Goal: Information Seeking & Learning: Learn about a topic

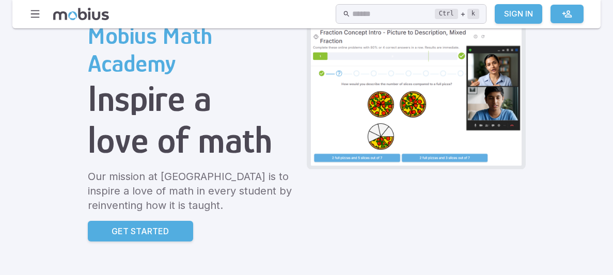
scroll to position [61, 0]
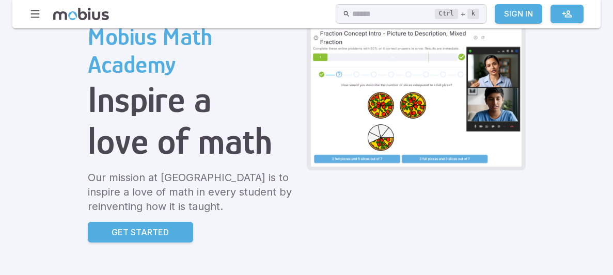
click at [379, 90] on img at bounding box center [416, 97] width 211 height 140
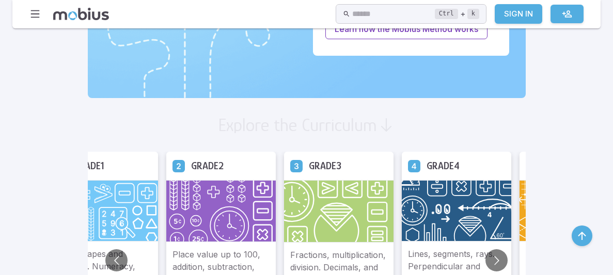
scroll to position [537, 0]
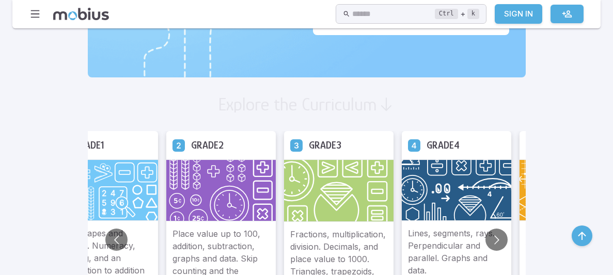
click at [347, 165] on img at bounding box center [339, 191] width 110 height 63
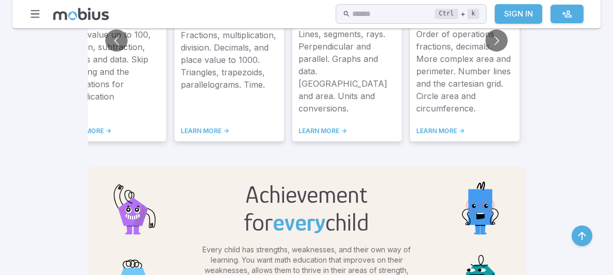
scroll to position [716, 0]
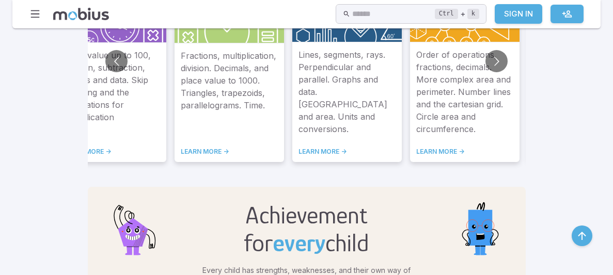
click at [262, 61] on p "Fractions, multiplication, division. Decimals, and place value to 1000. Triangl…" at bounding box center [229, 92] width 97 height 86
click at [197, 152] on link "LEARN MORE ->" at bounding box center [229, 152] width 97 height 8
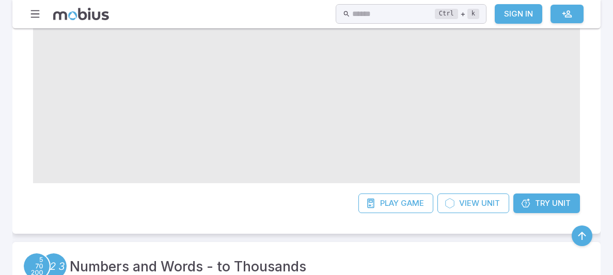
scroll to position [240, 0]
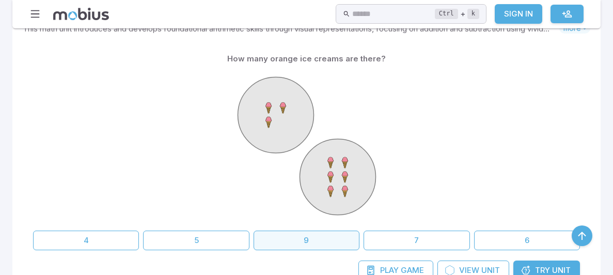
click at [304, 236] on button "9" at bounding box center [307, 241] width 106 height 20
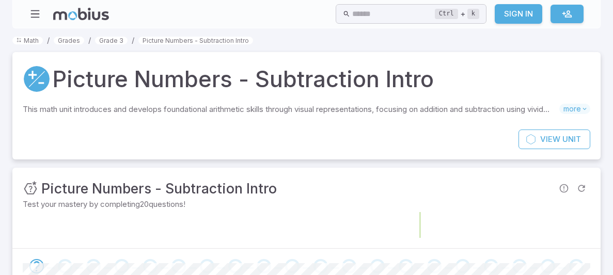
click at [243, 234] on foreignobject at bounding box center [307, 225] width 568 height 26
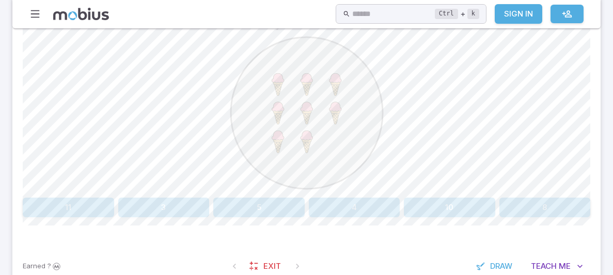
scroll to position [309, 0]
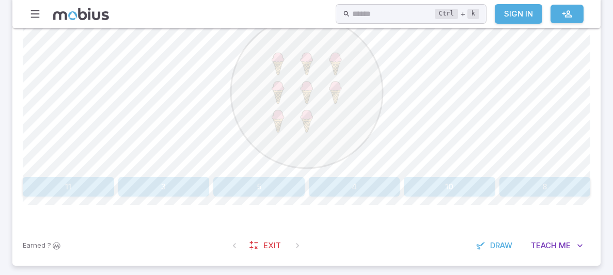
click at [259, 147] on circle at bounding box center [307, 93] width 152 height 152
click at [577, 175] on div "How many ice creams are shown? 11 3 5 4 10 8" at bounding box center [307, 95] width 568 height 201
click at [575, 180] on button "8" at bounding box center [545, 187] width 91 height 20
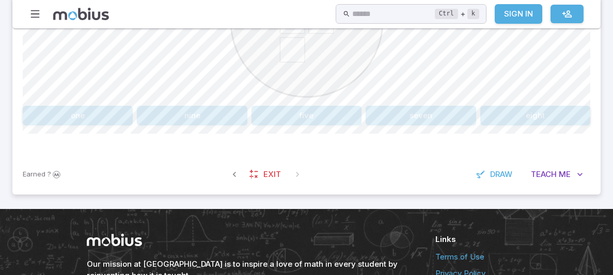
scroll to position [375, 0]
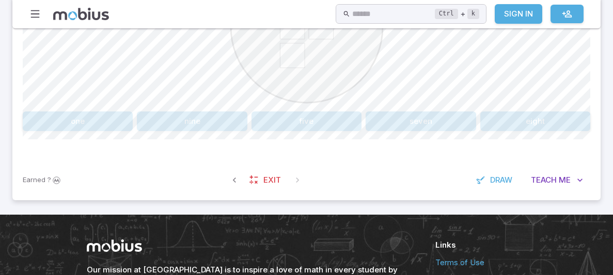
click at [292, 122] on button "five" at bounding box center [307, 122] width 110 height 20
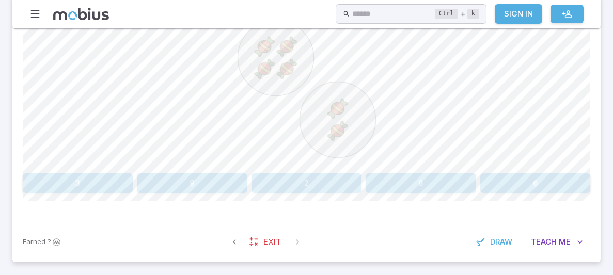
scroll to position [292, 0]
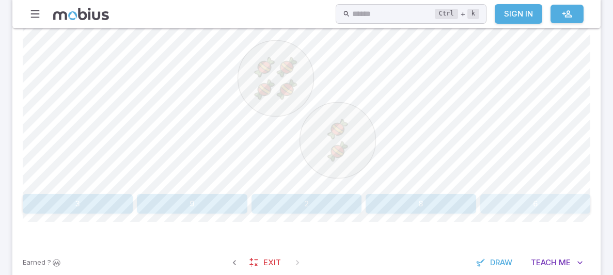
click at [506, 200] on button "6" at bounding box center [535, 204] width 110 height 20
click at [339, 130] on image at bounding box center [344, 133] width 13 height 13
click at [551, 205] on button "9" at bounding box center [545, 204] width 91 height 20
click at [238, 56] on icon at bounding box center [306, 109] width 155 height 155
click at [341, 195] on button "nine" at bounding box center [354, 204] width 91 height 20
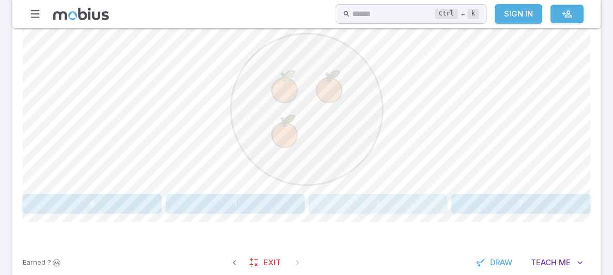
click at [379, 202] on button "3" at bounding box center [378, 204] width 139 height 20
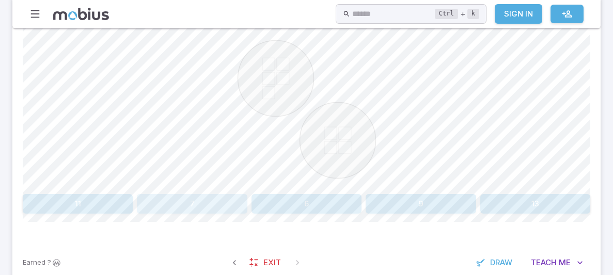
click at [180, 207] on button "7" at bounding box center [192, 204] width 110 height 20
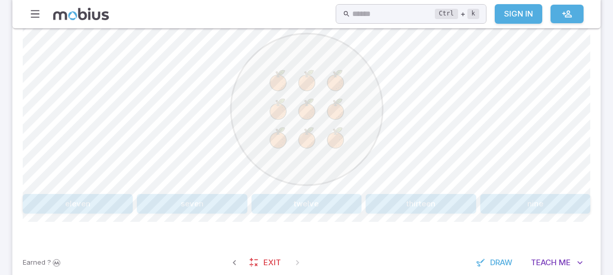
click at [489, 196] on button "nine" at bounding box center [535, 204] width 110 height 20
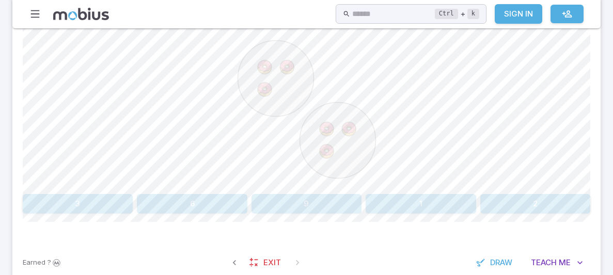
click at [223, 197] on button "6" at bounding box center [192, 204] width 110 height 20
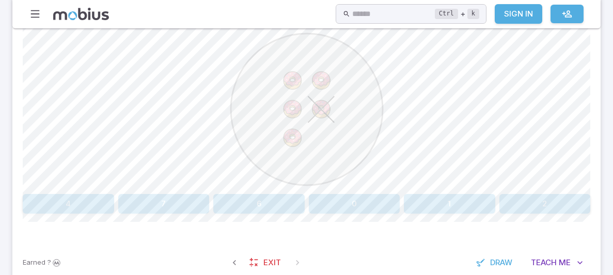
click at [346, 201] on button "0" at bounding box center [354, 204] width 91 height 20
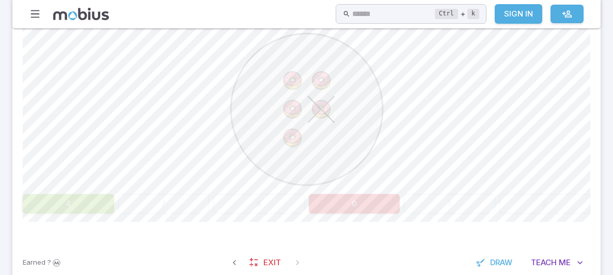
click at [346, 201] on button "0" at bounding box center [354, 204] width 91 height 20
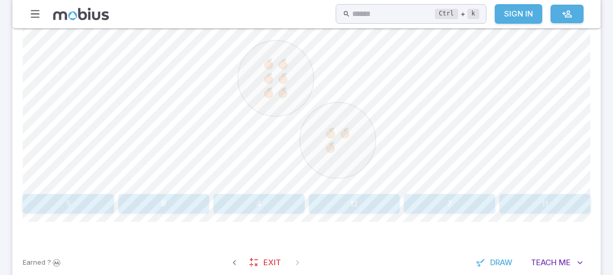
click at [58, 219] on div "How many orange oranges are there? 5 9 4 12 7 11 Canvas actions 100 % Exit zen …" at bounding box center [307, 117] width 568 height 251
click at [545, 205] on button "11" at bounding box center [545, 204] width 91 height 20
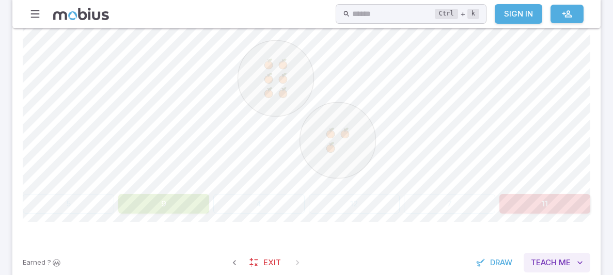
click at [562, 257] on span "Me" at bounding box center [565, 262] width 12 height 11
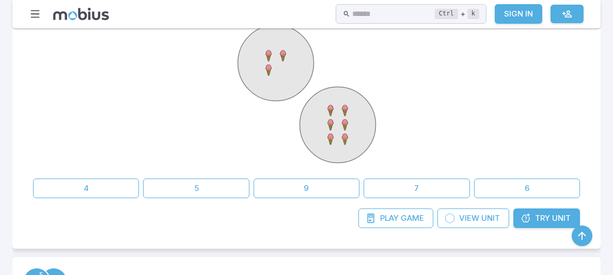
scroll to position [240, 0]
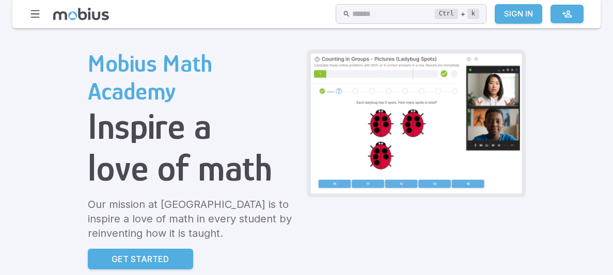
scroll to position [41, 0]
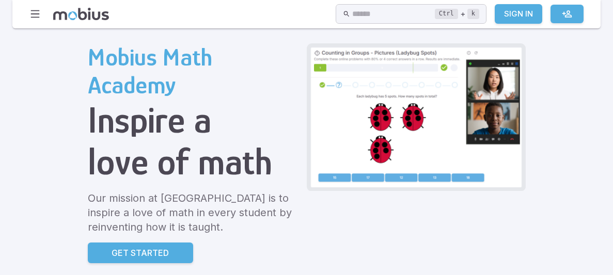
click at [146, 232] on p "Our mission at Mobius Math Academy is to inspire a love of math in every studen…" at bounding box center [193, 212] width 211 height 43
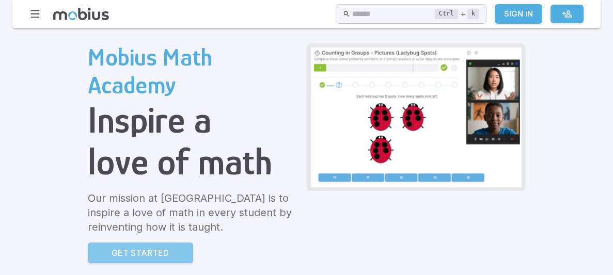
click at [141, 254] on p "Get Started" at bounding box center [140, 253] width 57 height 12
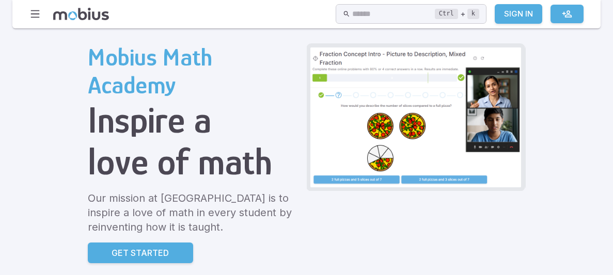
click at [382, 119] on img at bounding box center [416, 118] width 211 height 140
click at [380, 117] on img at bounding box center [416, 118] width 211 height 140
click at [379, 119] on img at bounding box center [416, 118] width 211 height 140
click at [382, 120] on ul at bounding box center [416, 117] width 1533 height 148
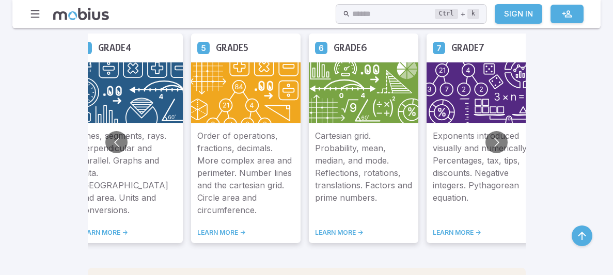
scroll to position [633, 0]
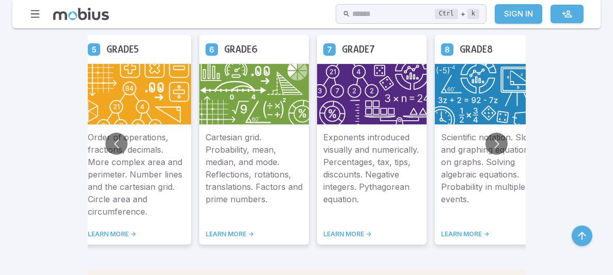
click at [452, 255] on div "Mobius Math Academy Inspire a love of math Our mission at Mobius Math Academy i…" at bounding box center [306, 7] width 463 height 1195
click at [112, 150] on button "Go to previous slide" at bounding box center [116, 144] width 22 height 22
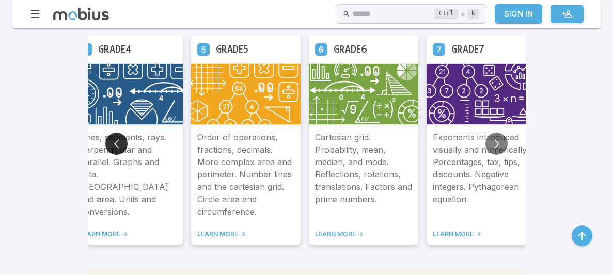
click at [112, 150] on button "Go to previous slide" at bounding box center [116, 144] width 22 height 22
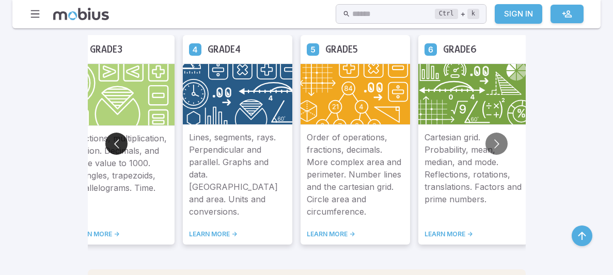
click at [113, 151] on button "Go to previous slide" at bounding box center [116, 144] width 22 height 22
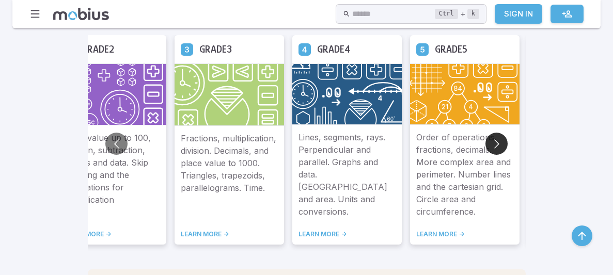
click at [498, 134] on button "Go to next slide" at bounding box center [497, 144] width 22 height 22
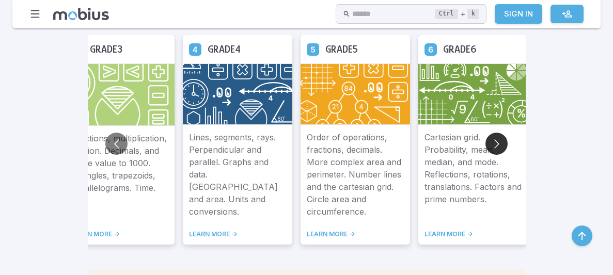
click at [498, 134] on button "Go to next slide" at bounding box center [497, 144] width 22 height 22
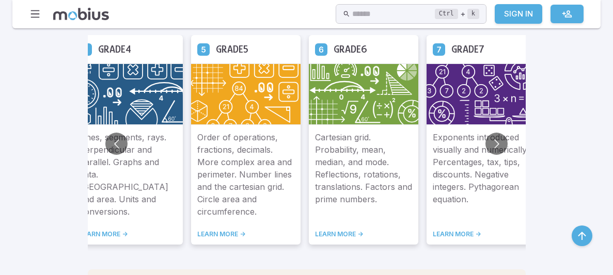
click at [486, 132] on p "Exponents introduced visually and numerically. Percentages, tax, tips, discount…" at bounding box center [481, 174] width 97 height 87
click at [499, 145] on button "Go to next slide" at bounding box center [497, 144] width 22 height 22
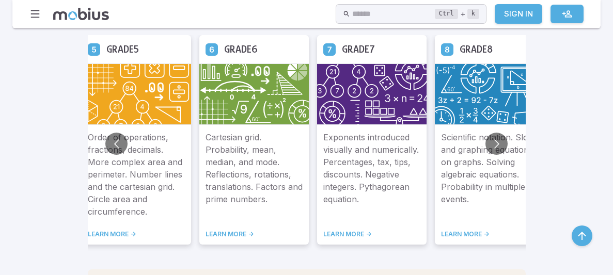
click at [485, 86] on img at bounding box center [490, 94] width 110 height 61
click at [484, 84] on img at bounding box center [490, 94] width 110 height 61
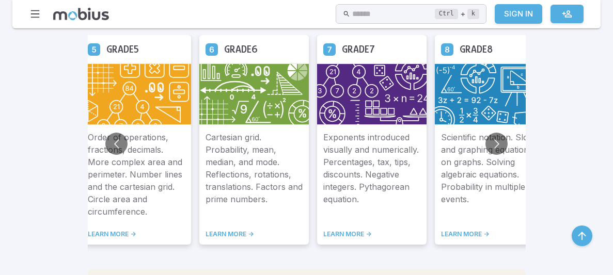
click at [484, 84] on img at bounding box center [490, 94] width 110 height 61
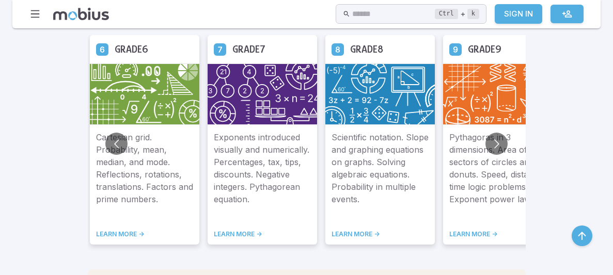
click at [380, 170] on p "Scientific notation. Slope and graphing equations on graphs. Solving algebraic …" at bounding box center [380, 174] width 97 height 87
click at [352, 48] on h5 "Grade 8" at bounding box center [366, 49] width 33 height 16
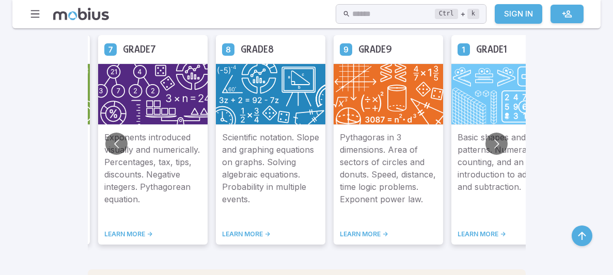
click at [289, 67] on img at bounding box center [271, 94] width 110 height 61
click at [242, 232] on link "LEARN MORE ->" at bounding box center [270, 234] width 97 height 8
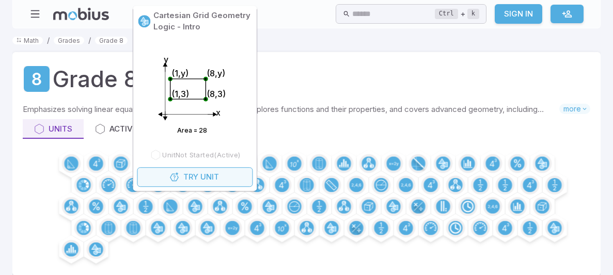
click at [205, 178] on button "Try Unit" at bounding box center [195, 177] width 116 height 20
click at [205, 178] on span "Unit" at bounding box center [209, 177] width 19 height 11
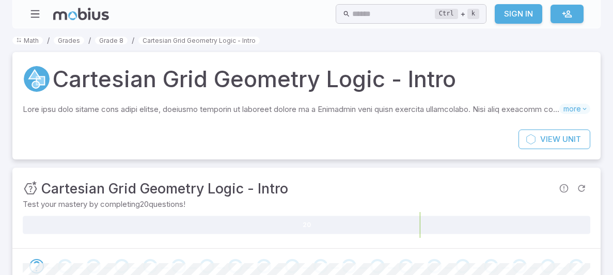
click at [369, 57] on div "Cartesian Grid Geometry Logic - Intro Skills you will learn include: Cartesian …" at bounding box center [306, 90] width 588 height 77
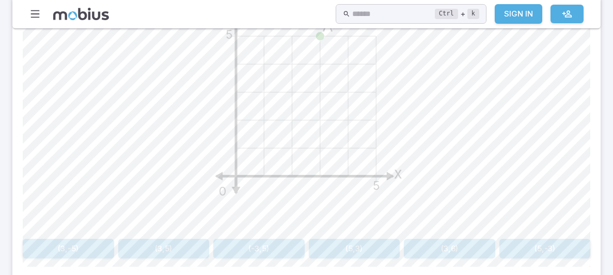
scroll to position [330, 0]
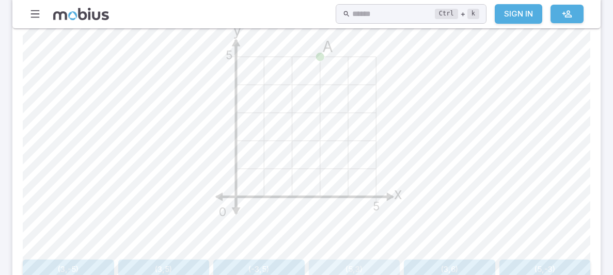
click at [355, 268] on button "(5,3)" at bounding box center [354, 270] width 91 height 20
click at [355, 268] on button "(-3,3)" at bounding box center [307, 270] width 110 height 20
click at [245, 267] on button "(-4,1)" at bounding box center [258, 270] width 91 height 20
click at [103, 264] on button "(1,2)" at bounding box center [78, 270] width 110 height 20
click at [188, 263] on button "(3,5)" at bounding box center [163, 270] width 91 height 20
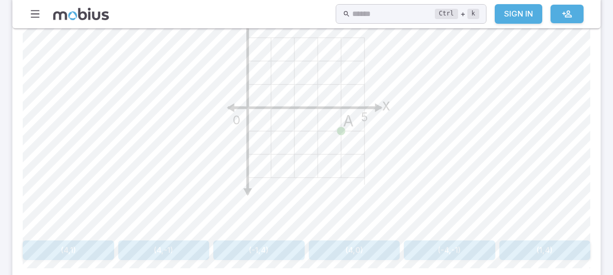
scroll to position [351, 0]
click at [233, 247] on button "(-1,4)" at bounding box center [258, 249] width 91 height 20
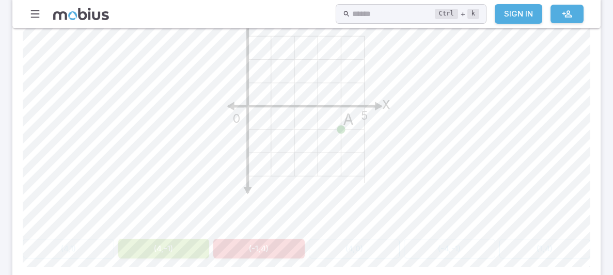
click at [154, 246] on button "(4,-1)" at bounding box center [163, 249] width 91 height 20
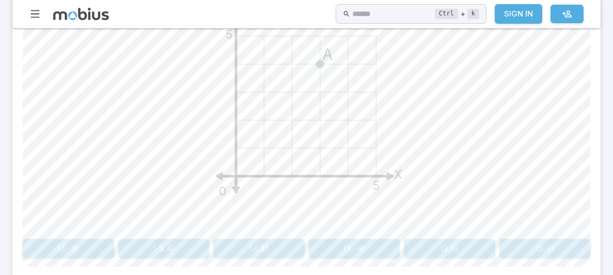
click at [283, 252] on button "(4,4)" at bounding box center [258, 249] width 91 height 20
click at [413, 245] on button "(1,2)" at bounding box center [421, 249] width 110 height 20
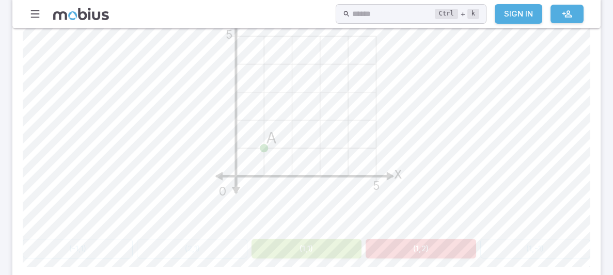
click at [297, 253] on button "(1,1)" at bounding box center [307, 249] width 110 height 20
click at [297, 252] on button "(1,1)" at bounding box center [307, 249] width 110 height 20
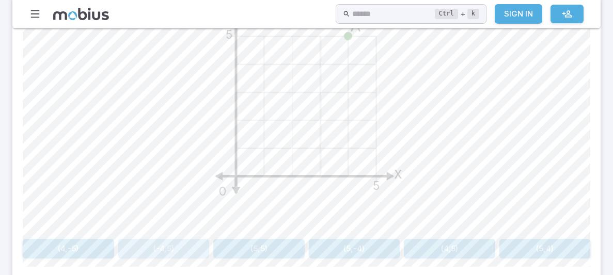
click at [195, 245] on button "(-4,5)" at bounding box center [163, 249] width 91 height 20
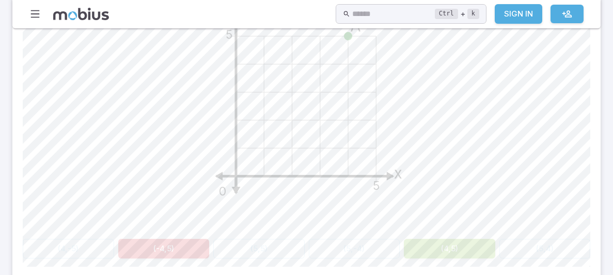
click at [458, 249] on button "(4,5)" at bounding box center [449, 249] width 91 height 20
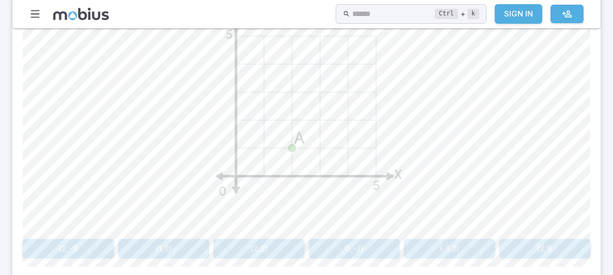
click at [461, 250] on button "(-1,2)" at bounding box center [449, 249] width 91 height 20
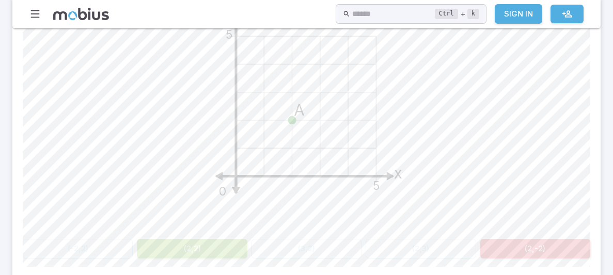
click at [182, 243] on button "(2,2)" at bounding box center [192, 249] width 110 height 20
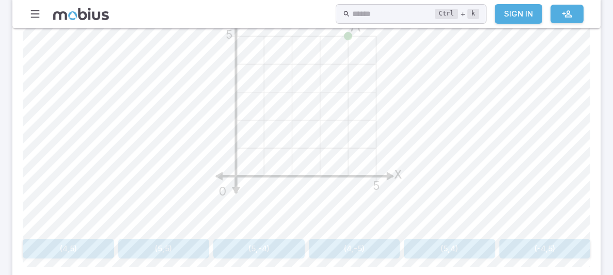
click at [561, 249] on button "(-4,5)" at bounding box center [545, 249] width 91 height 20
click at [73, 256] on button "(3,4)" at bounding box center [78, 249] width 110 height 20
